Goal: Task Accomplishment & Management: Manage account settings

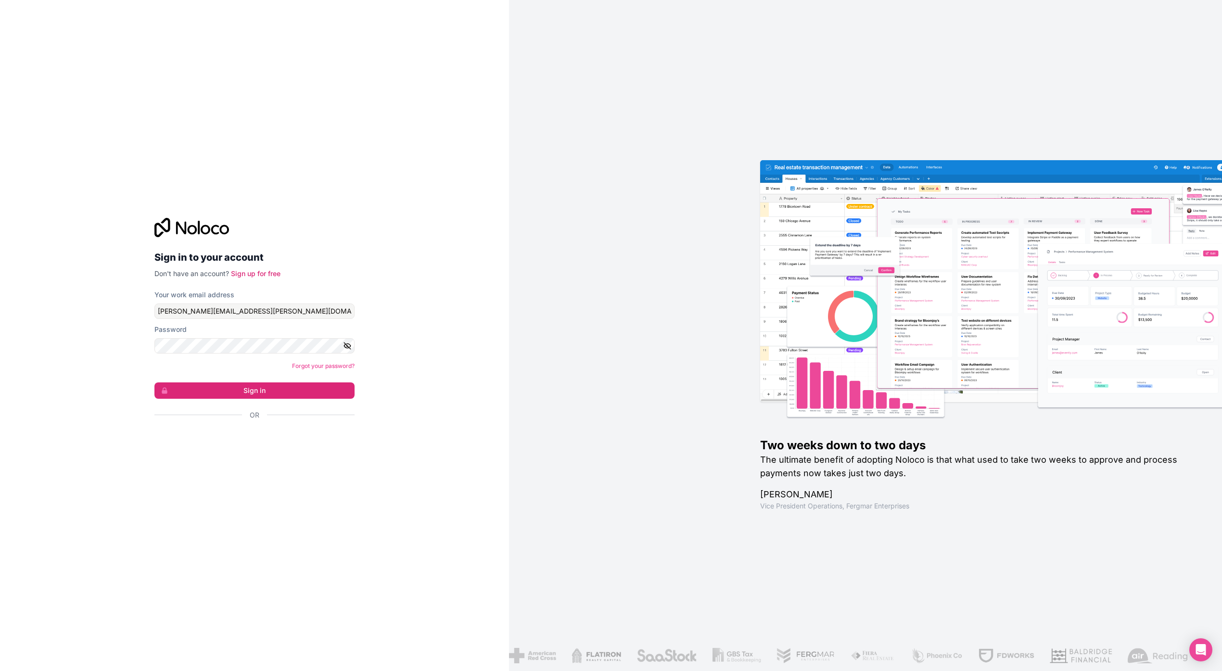
click at [124, 53] on div "Sign in to your account Don't have an account? Sign up for free Your work email…" at bounding box center [254, 335] width 509 height 671
click at [290, 310] on input "engelhardt@engelhardt-consulting.de" at bounding box center [254, 311] width 200 height 15
click at [306, 325] on div "Password" at bounding box center [254, 330] width 200 height 10
click at [304, 304] on input "engelhardt@engelhardt-consulting.de" at bounding box center [254, 311] width 200 height 15
click at [228, 308] on input "engelhardt@engelhardt-consulting.de" at bounding box center [254, 311] width 200 height 15
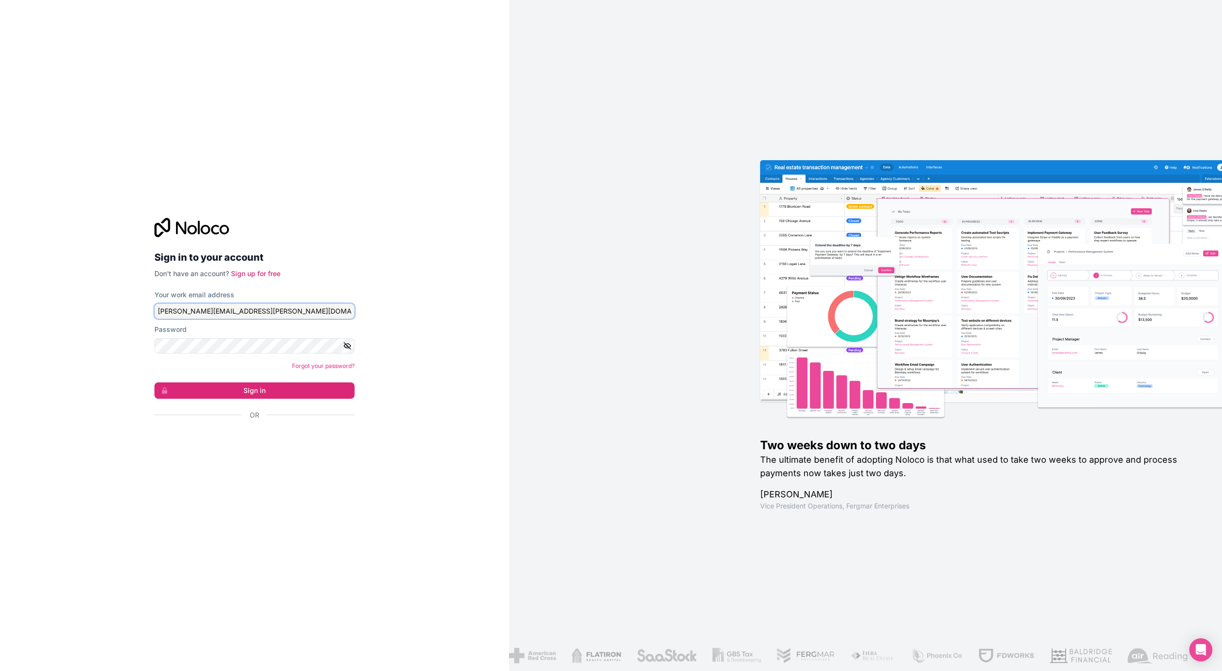
click at [228, 308] on input "engelhardt@engelhardt-consulting.de" at bounding box center [254, 311] width 200 height 15
paste input "info@ecopro"
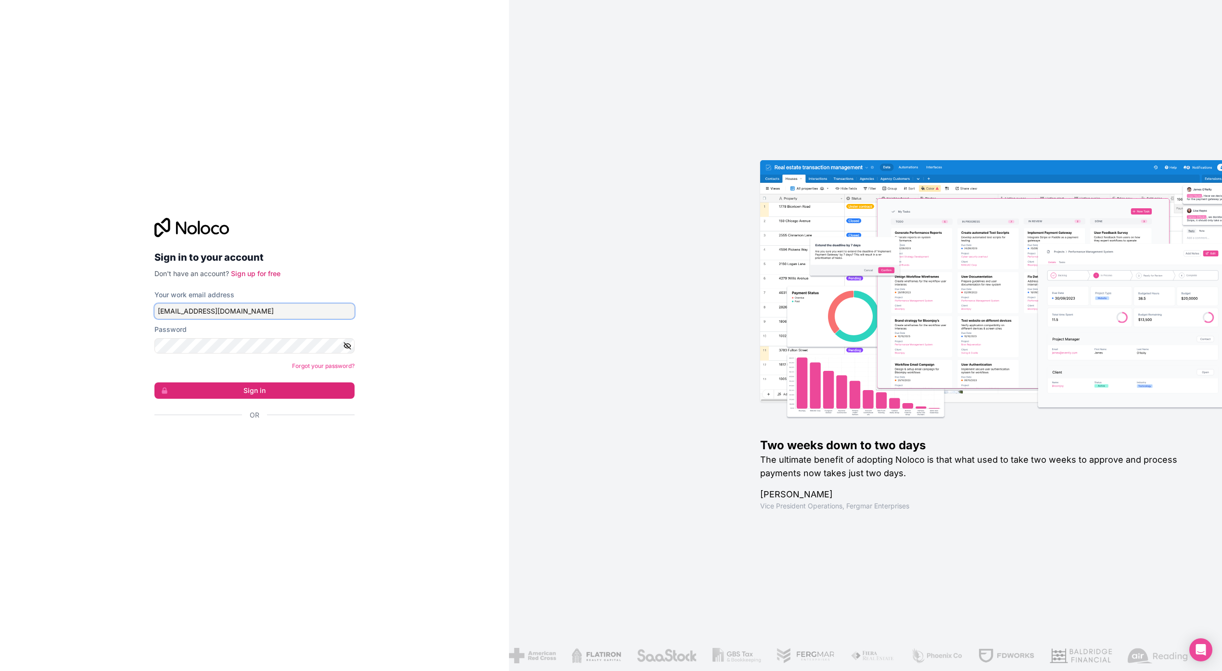
type input "info@ecopro.de"
click at [338, 398] on button "Sign in" at bounding box center [254, 391] width 200 height 16
click at [336, 390] on button "Sign in" at bounding box center [254, 391] width 200 height 16
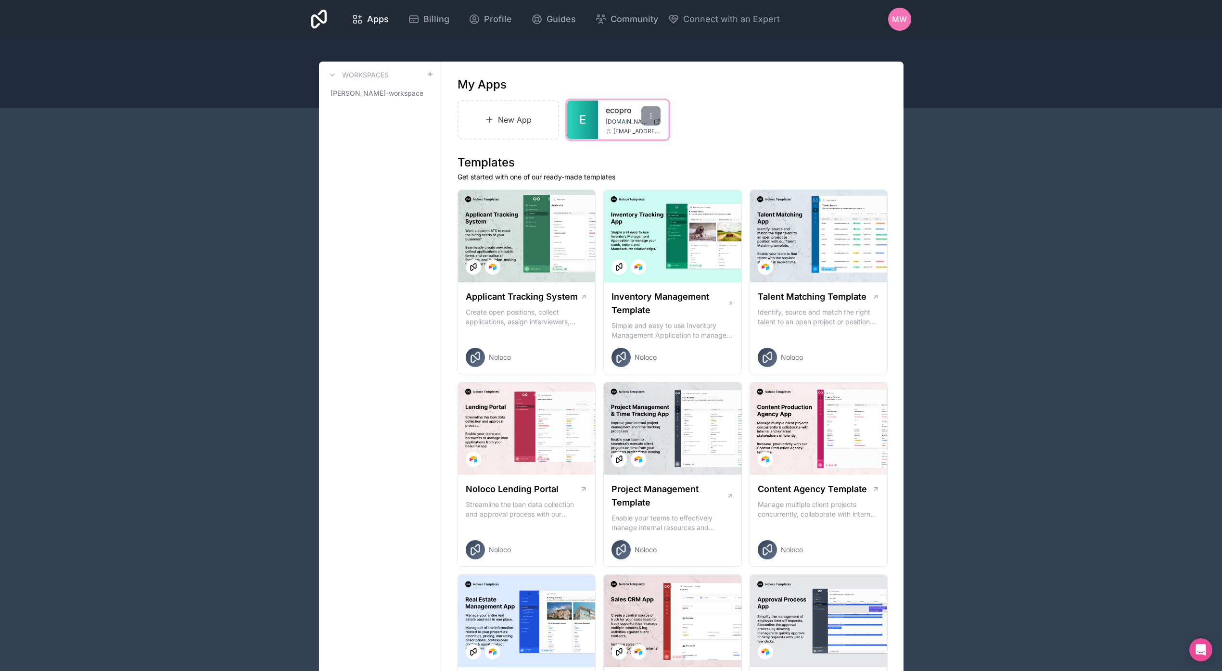
click at [608, 111] on link "ecopro" at bounding box center [633, 110] width 55 height 12
